Goal: Find specific page/section: Find specific page/section

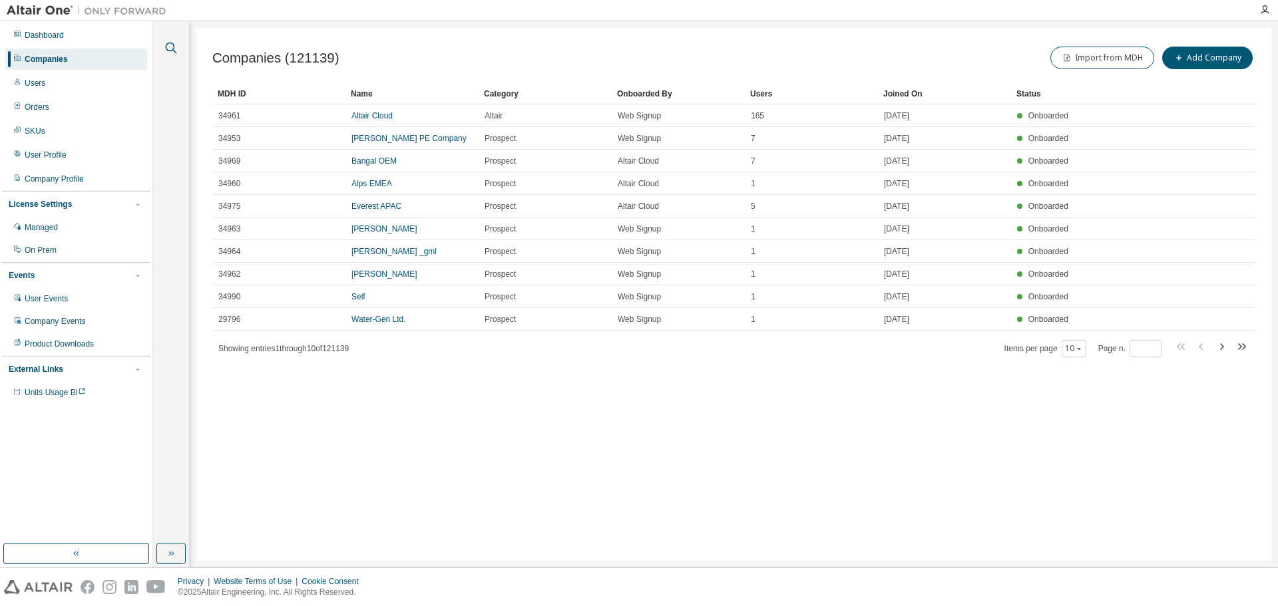
click at [175, 43] on icon "button" at bounding box center [171, 48] width 16 height 16
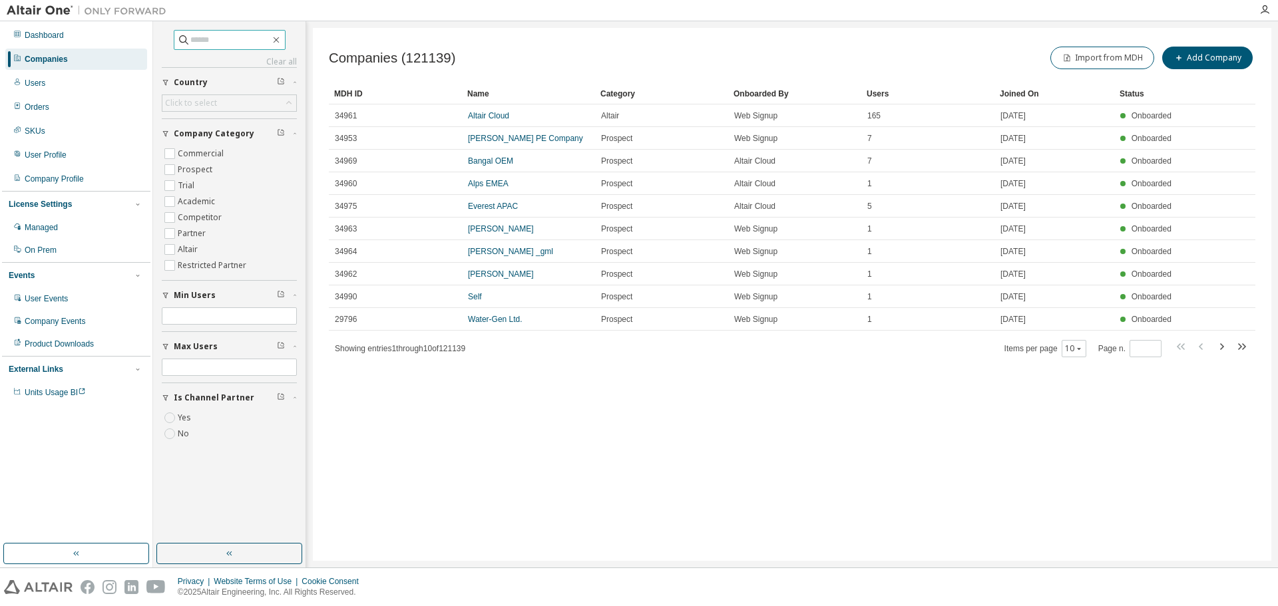
click at [193, 37] on input "text" at bounding box center [230, 39] width 80 height 13
paste input "**********"
type input "**********"
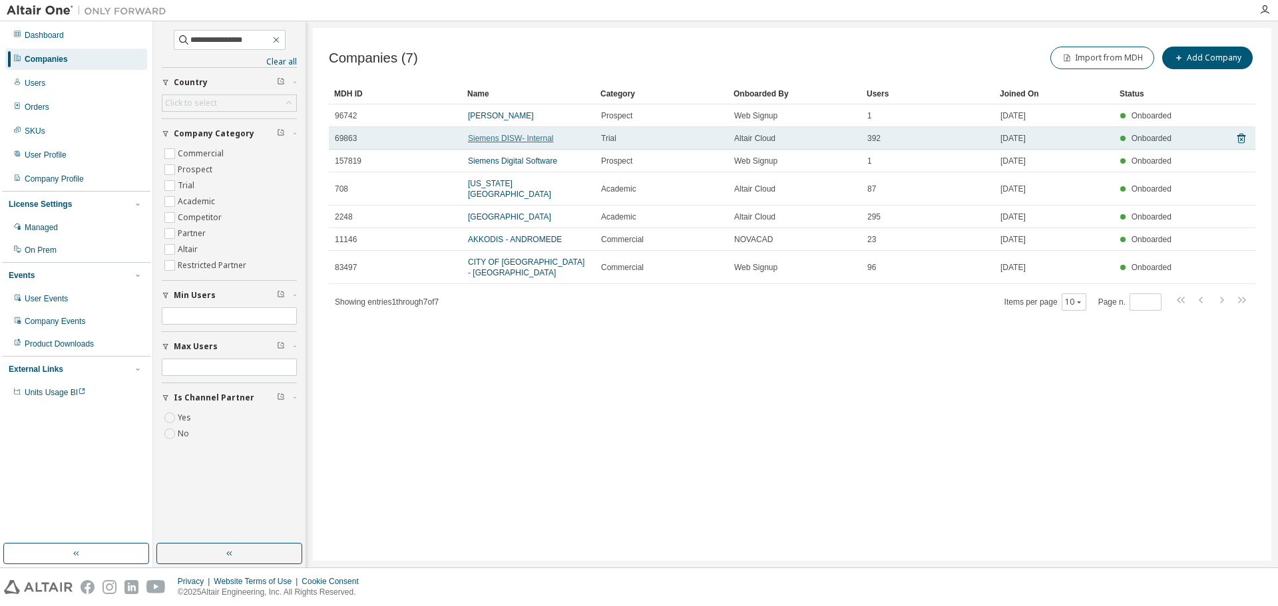
click at [545, 138] on link "Siemens DISW- Internal" at bounding box center [511, 138] width 86 height 9
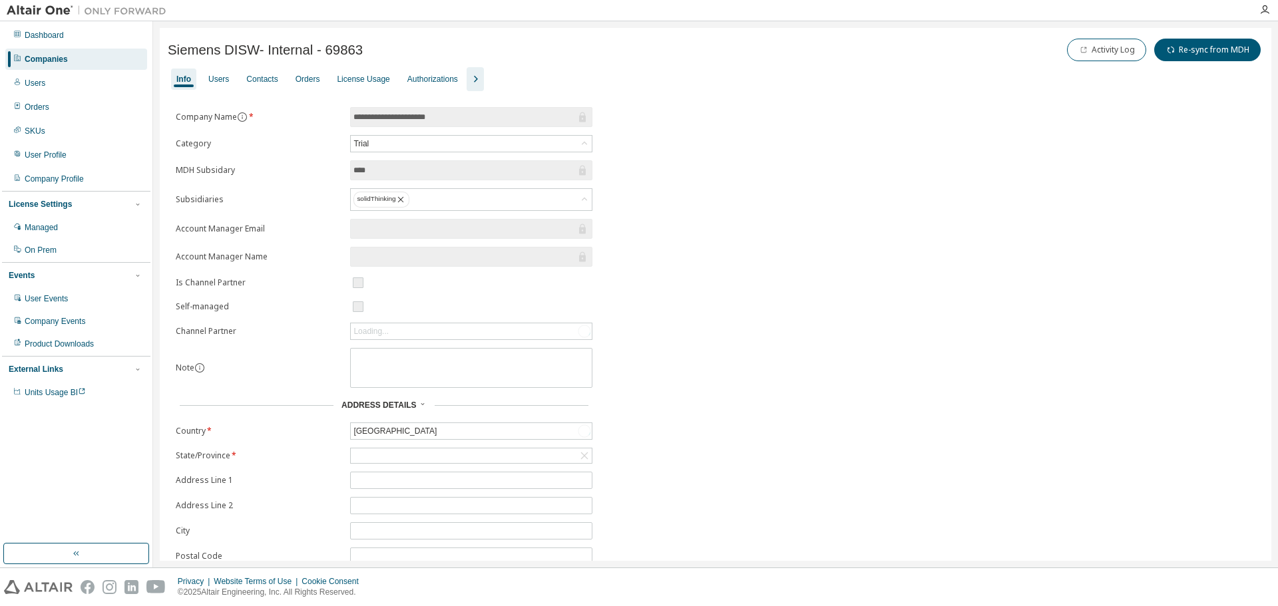
click at [469, 81] on icon "button" at bounding box center [475, 79] width 16 height 16
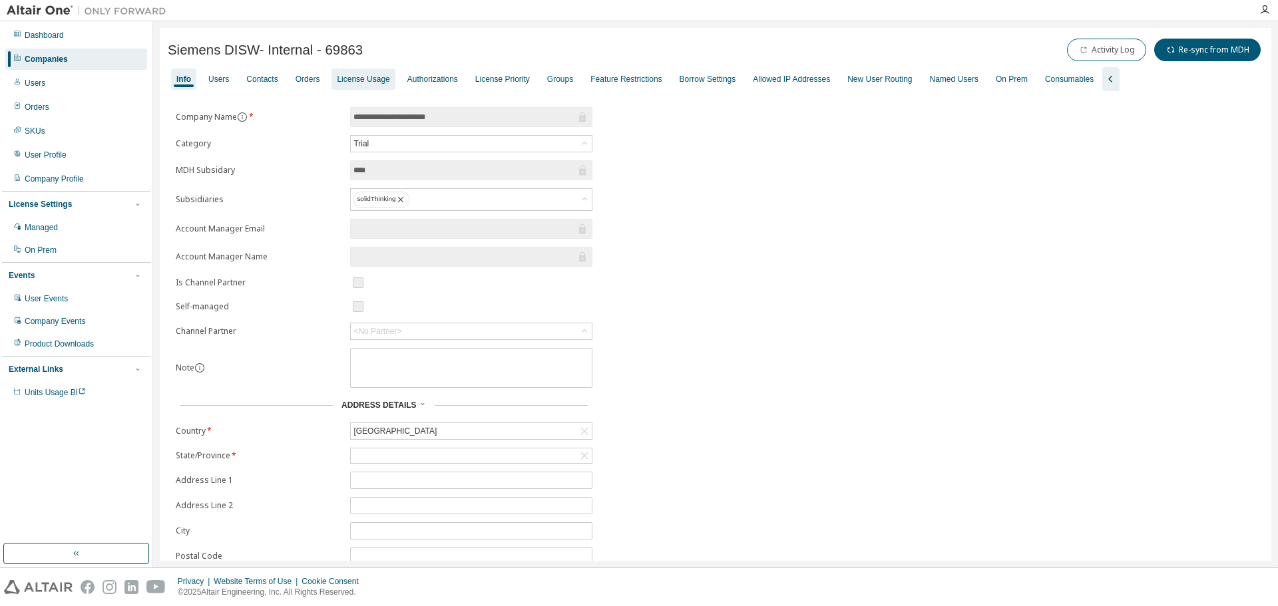
click at [359, 85] on div "License Usage" at bounding box center [362, 79] width 63 height 21
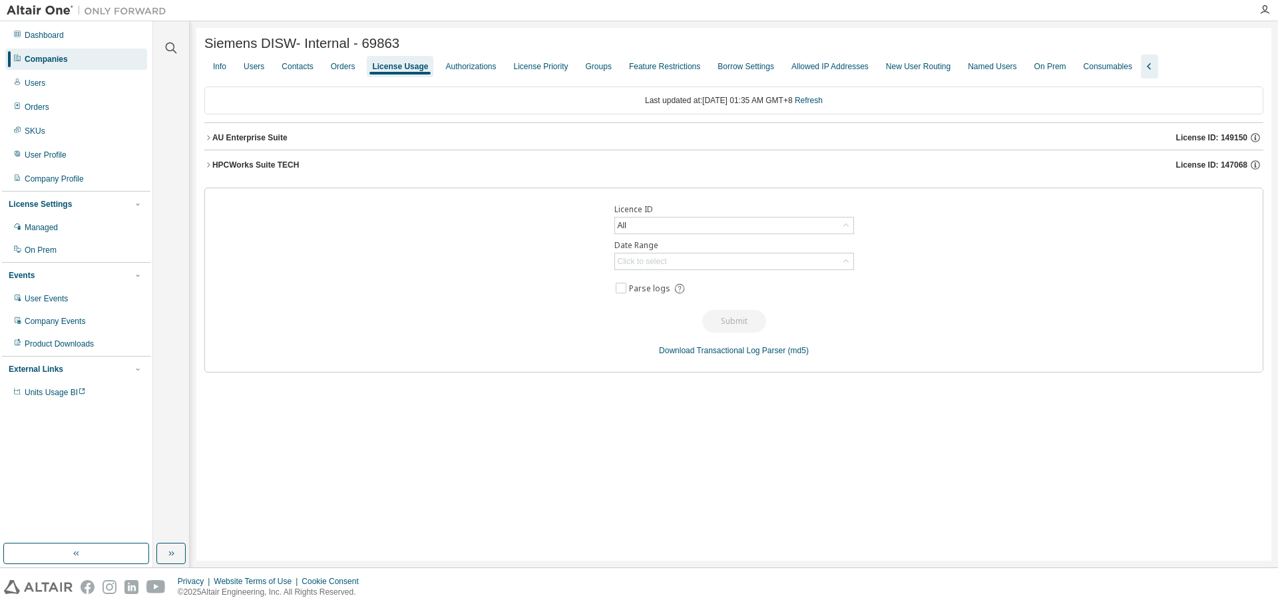
click at [212, 140] on icon "button" at bounding box center [208, 138] width 8 height 8
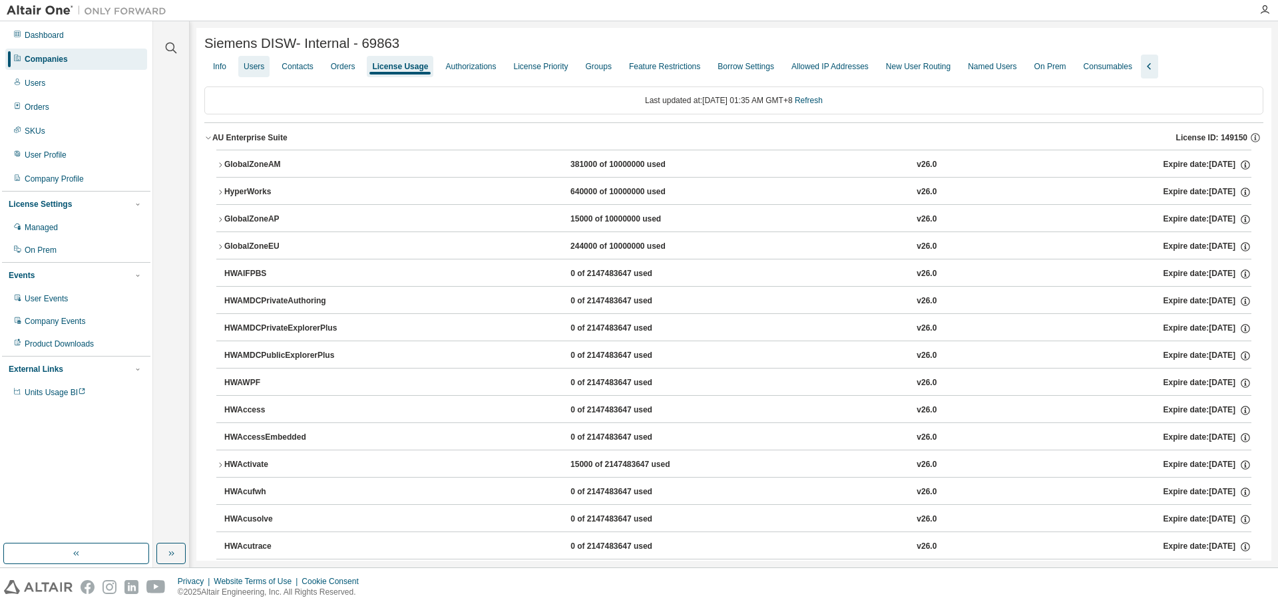
click at [255, 65] on div "Users" at bounding box center [254, 66] width 21 height 11
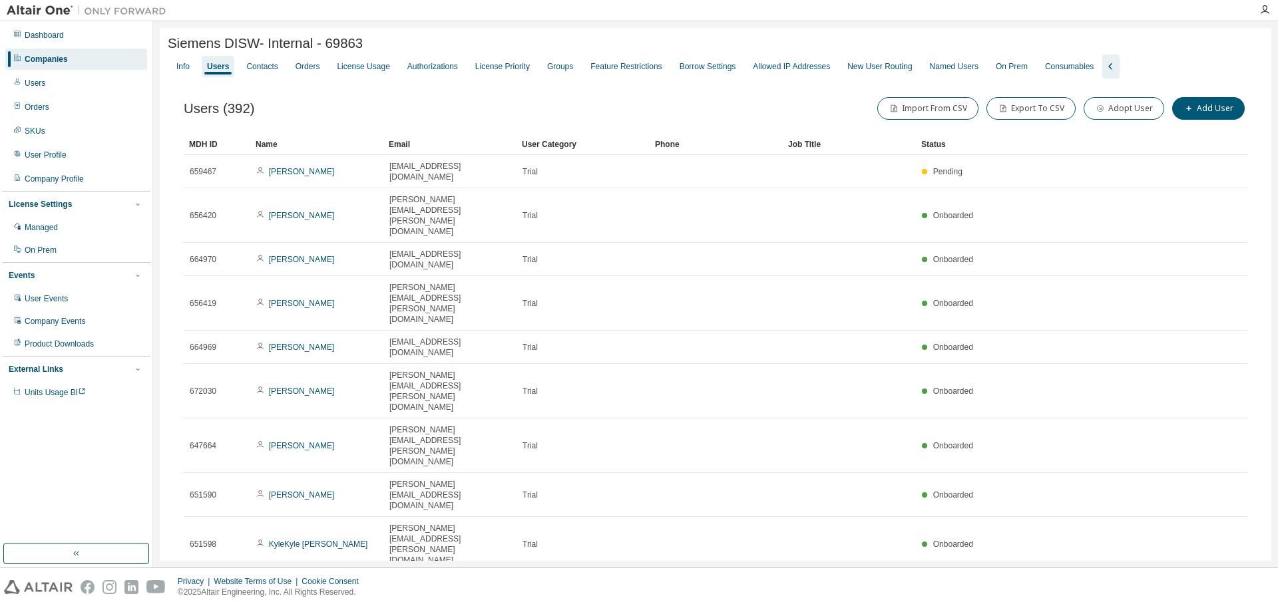
click at [1103, 480] on div "100" at bounding box center [1108, 484] width 106 height 16
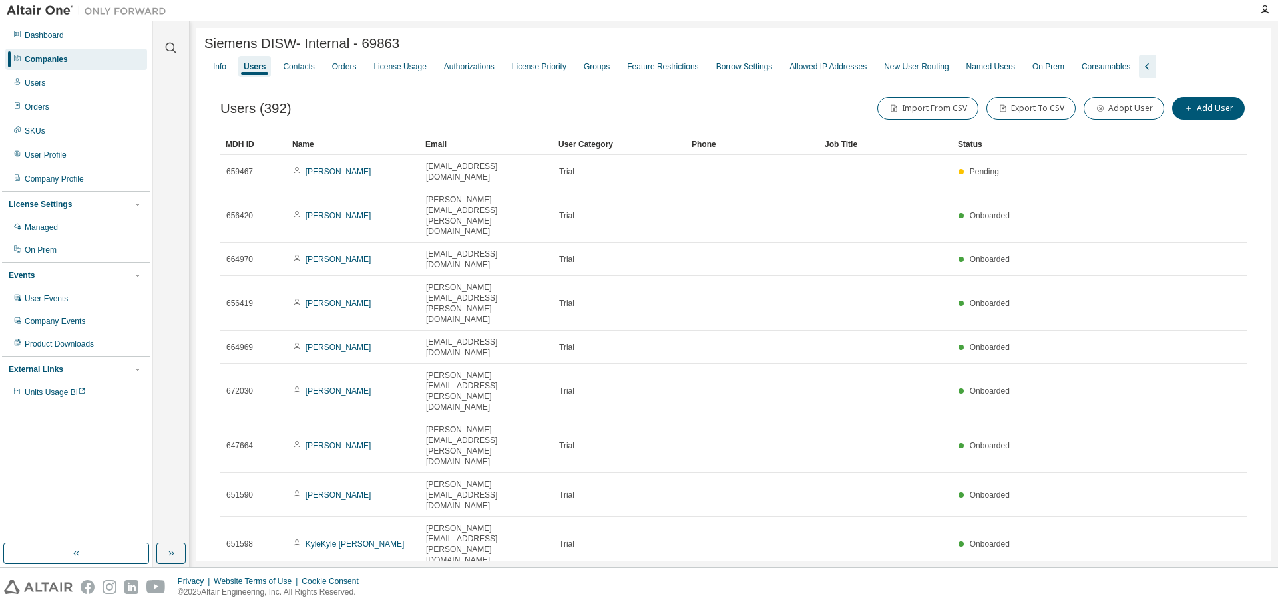
click at [316, 142] on div "Name" at bounding box center [353, 144] width 122 height 21
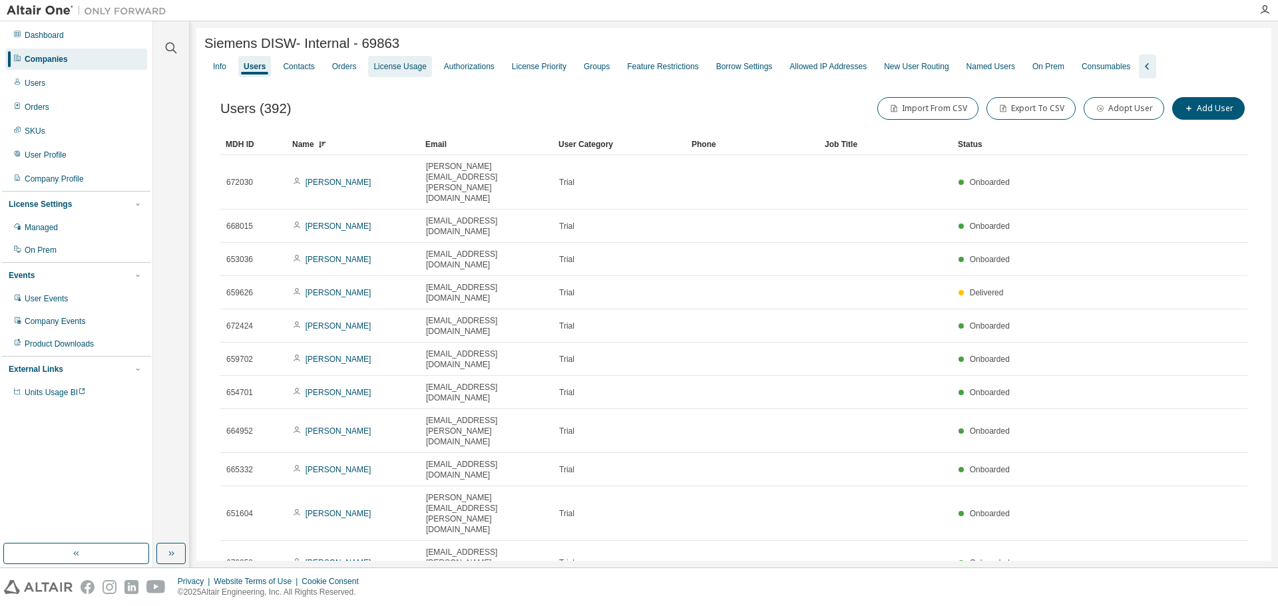
click at [385, 76] on div "License Usage" at bounding box center [399, 66] width 63 height 21
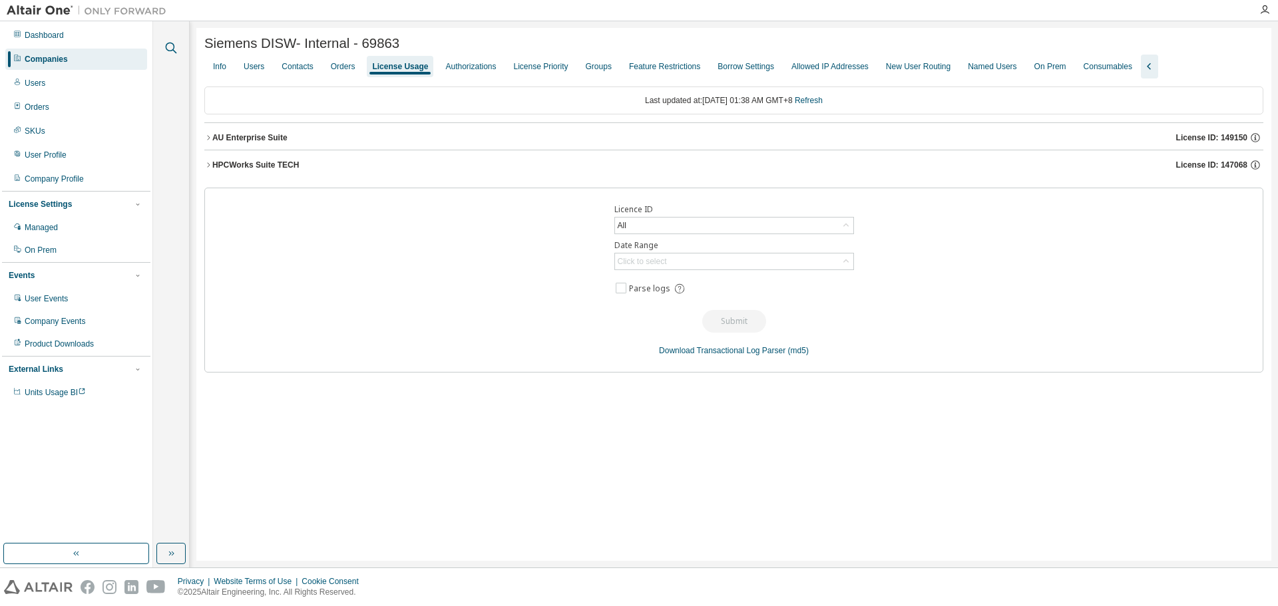
click at [178, 53] on button "button" at bounding box center [170, 47] width 17 height 17
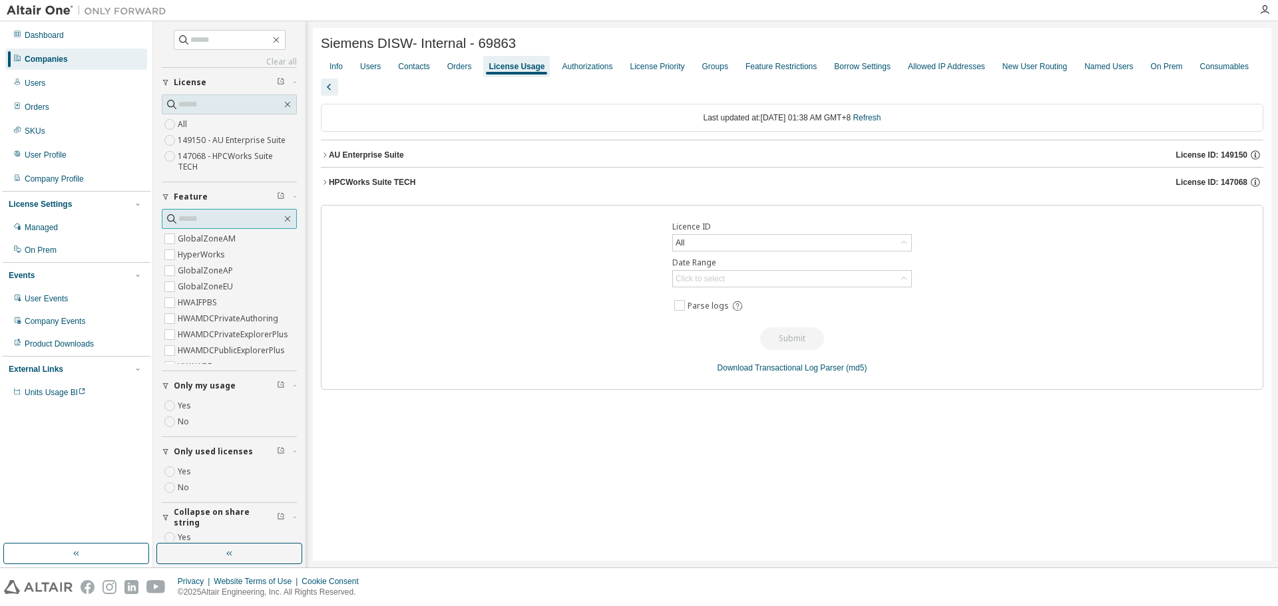
click at [216, 220] on input "text" at bounding box center [229, 218] width 103 height 13
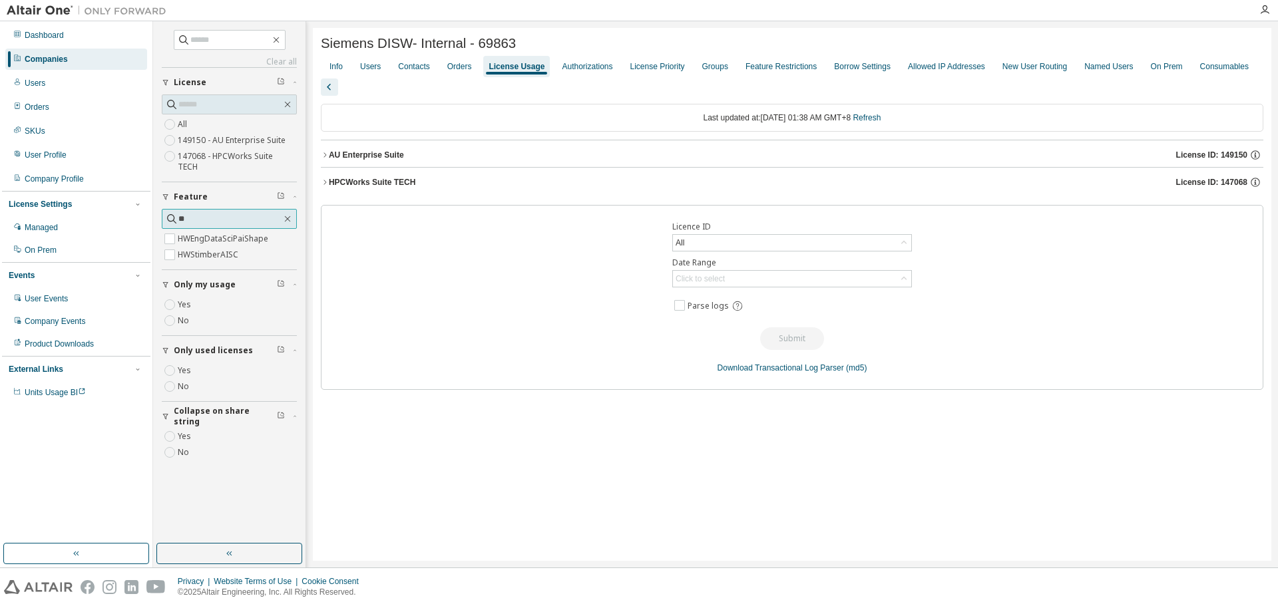
type input "*"
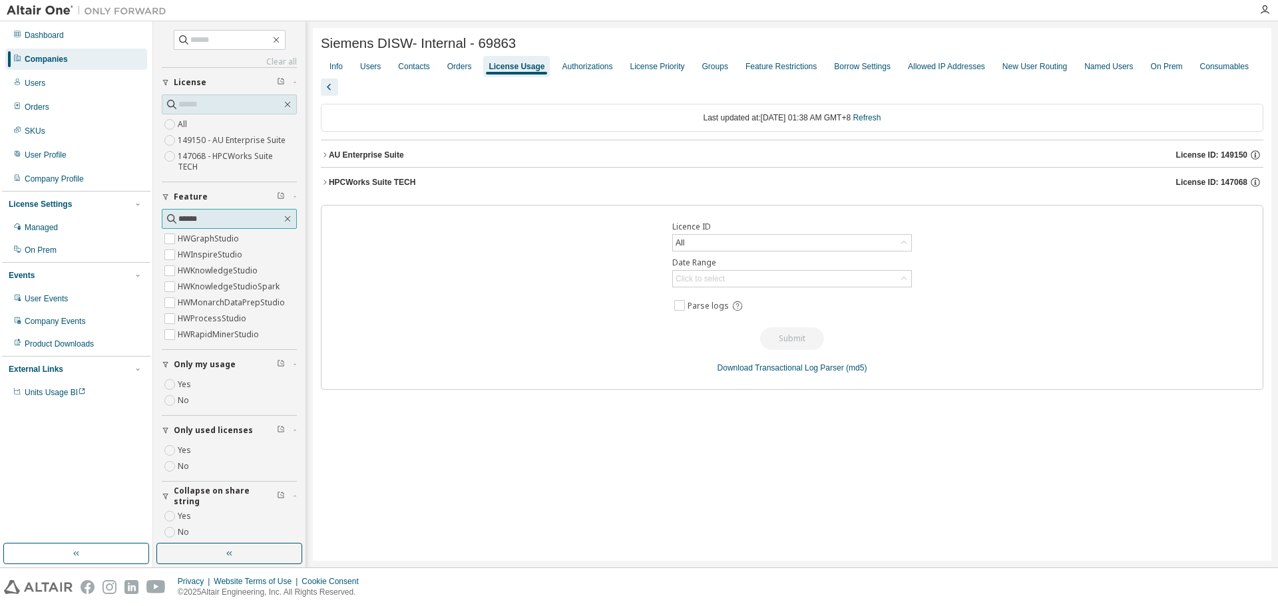
type input "******"
